Goal: Navigation & Orientation: Find specific page/section

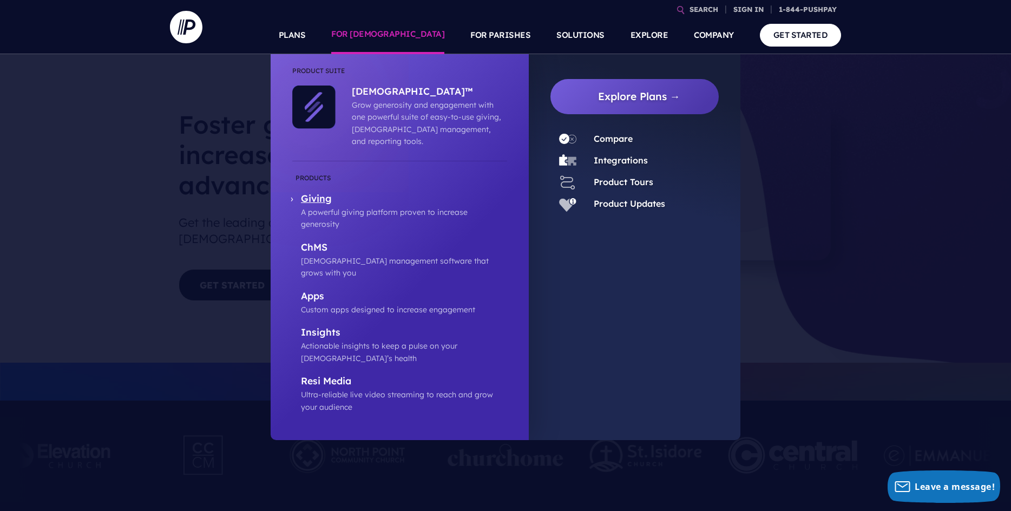
click at [307, 193] on p "Giving" at bounding box center [404, 200] width 206 height 14
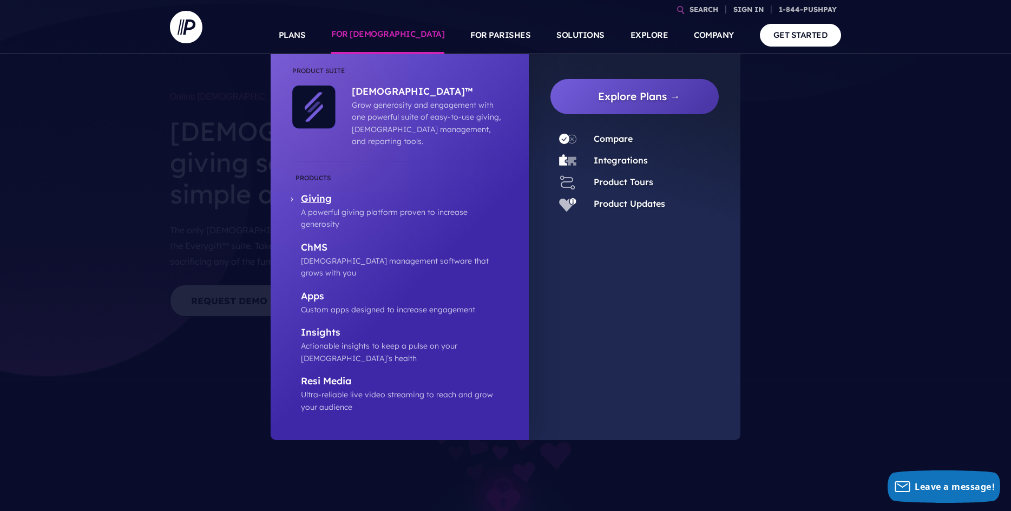
click at [333, 193] on p "Giving" at bounding box center [404, 200] width 206 height 14
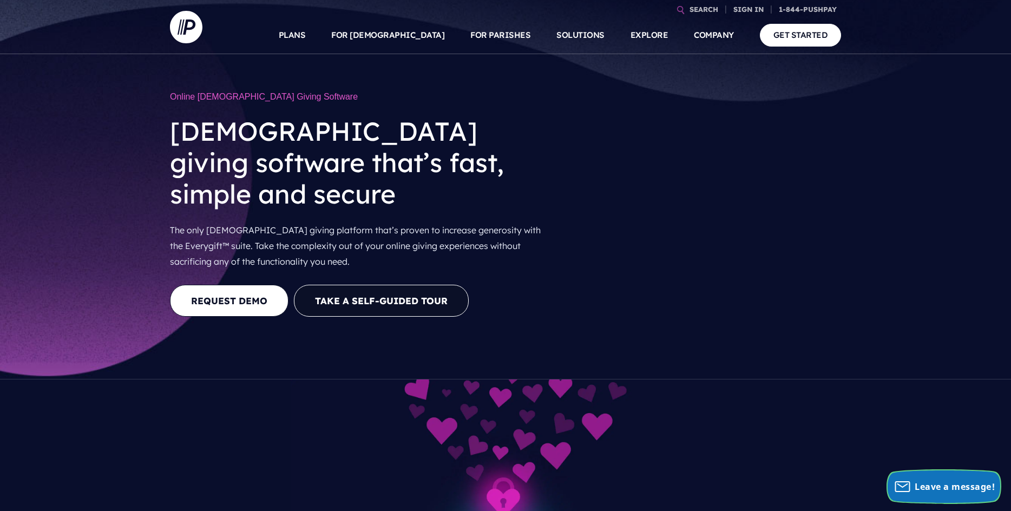
click at [956, 482] on span "Leave a message!" at bounding box center [955, 487] width 80 height 12
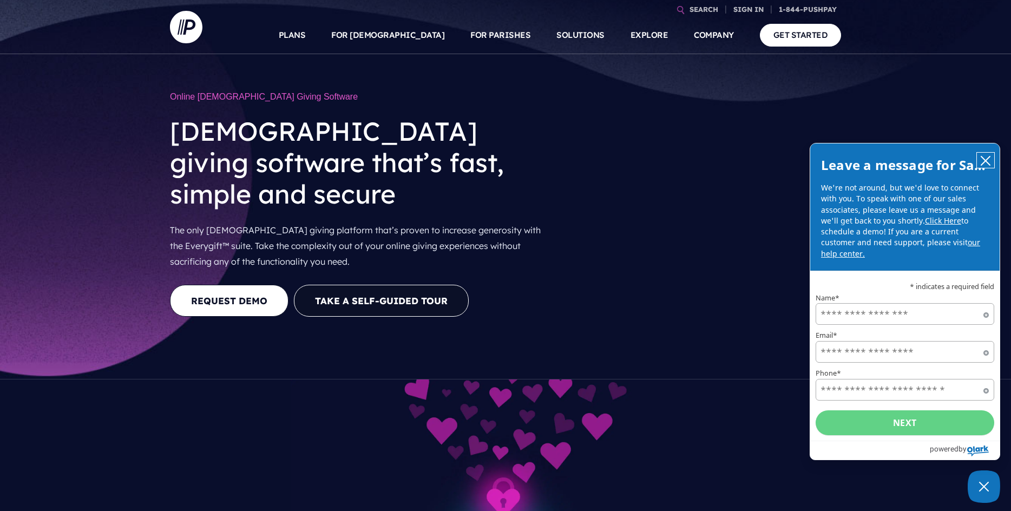
click at [985, 156] on icon "close chatbox" at bounding box center [985, 160] width 11 height 11
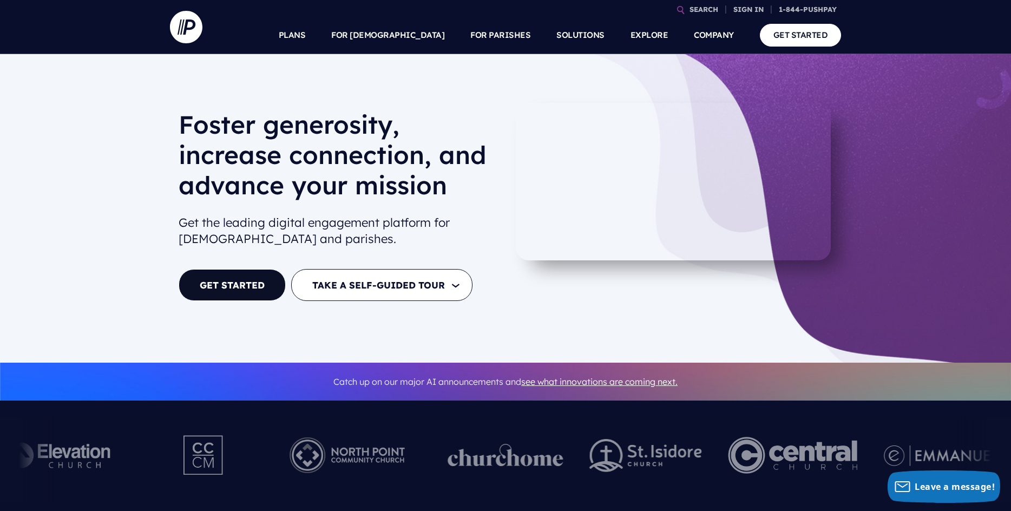
click at [902, 122] on div "[PERSON_NAME] generosity, increase connection, and advance your mission Get the…" at bounding box center [505, 208] width 1011 height 308
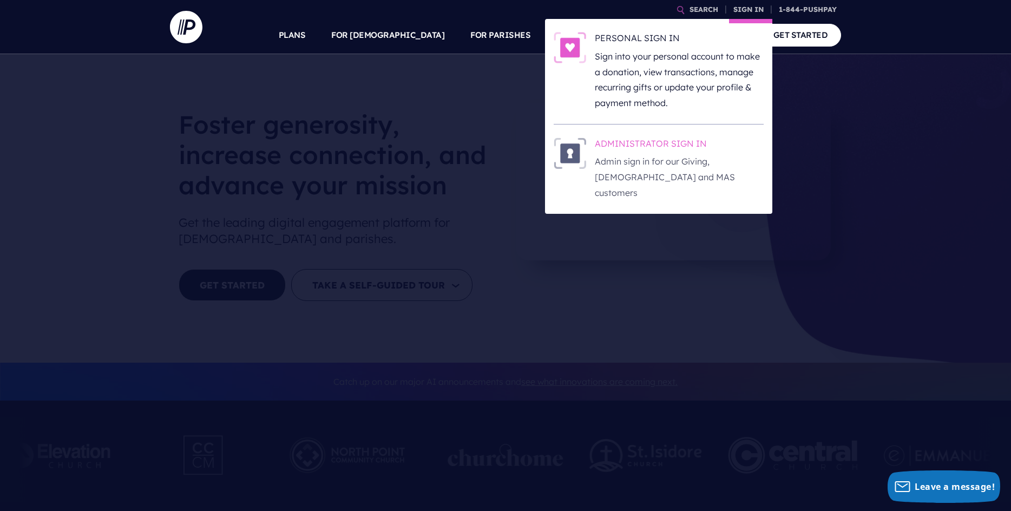
click at [656, 151] on h6 "ADMINISTRATOR SIGN IN" at bounding box center [679, 145] width 169 height 16
